Goal: Transaction & Acquisition: Subscribe to service/newsletter

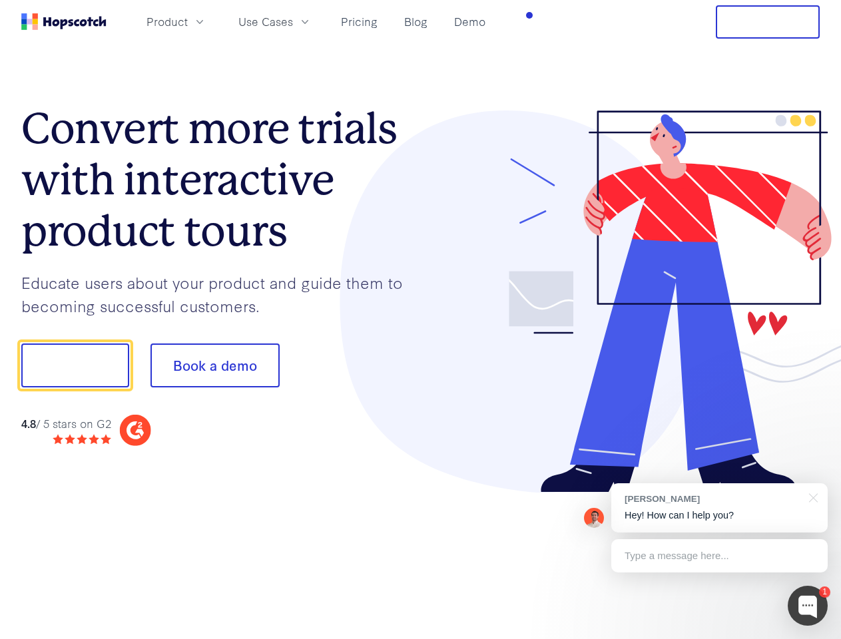
click at [421, 320] on div at bounding box center [620, 302] width 399 height 383
click at [188, 21] on span "Product" at bounding box center [166, 21] width 41 height 17
click at [293, 21] on span "Use Cases" at bounding box center [265, 21] width 55 height 17
click at [768, 22] on button "Free Trial" at bounding box center [768, 21] width 104 height 33
click at [75, 366] on button "Show me!" at bounding box center [75, 366] width 108 height 44
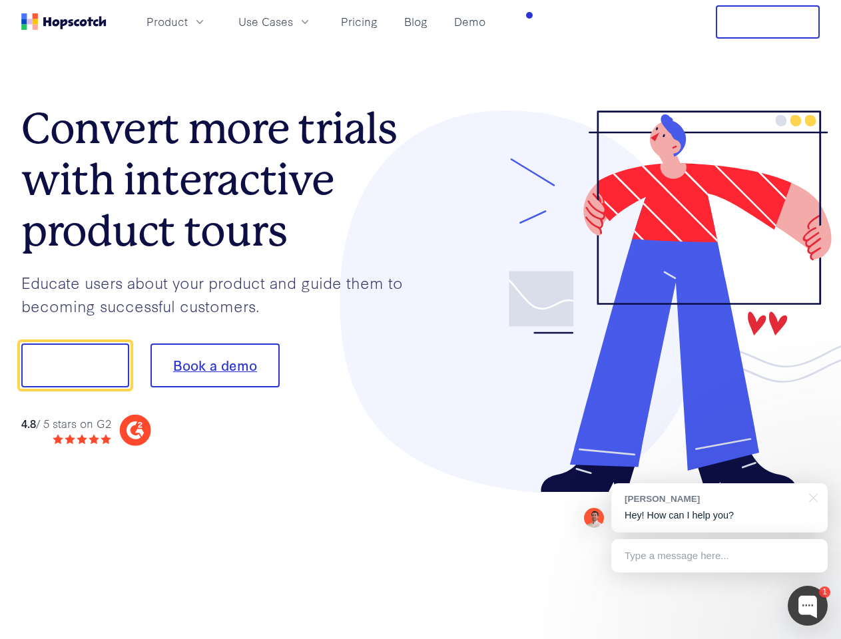
click at [214, 366] on button "Book a demo" at bounding box center [214, 366] width 129 height 44
click at [808, 606] on div at bounding box center [808, 606] width 40 height 40
click at [719, 508] on div "[PERSON_NAME] Hey! How can I help you?" at bounding box center [719, 507] width 216 height 49
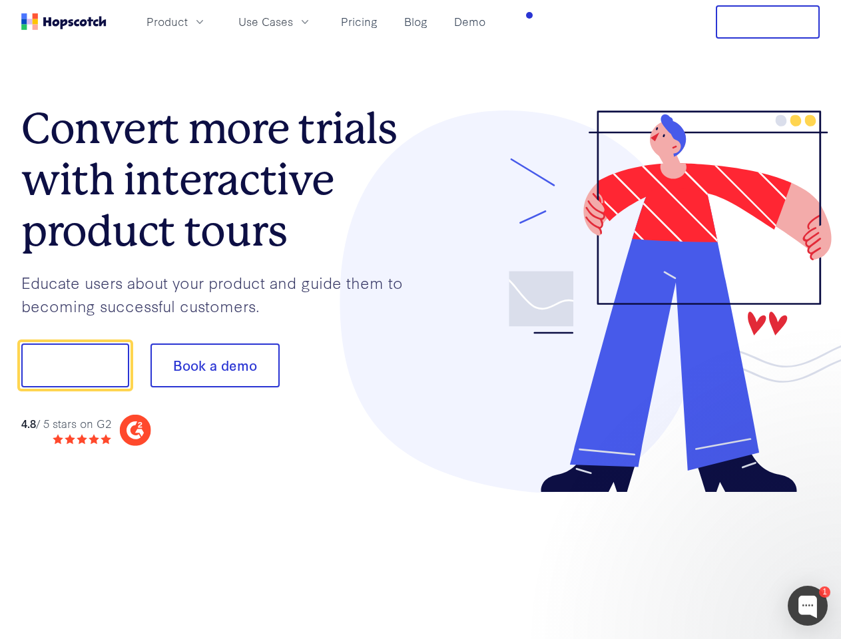
click at [811, 497] on div at bounding box center [703, 364] width 250 height 444
click at [719, 556] on div at bounding box center [703, 453] width 250 height 266
